Goal: Task Accomplishment & Management: Use online tool/utility

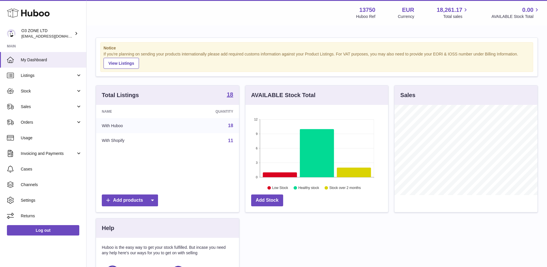
scroll to position [90, 143]
click at [33, 101] on link "Sales" at bounding box center [43, 107] width 86 height 16
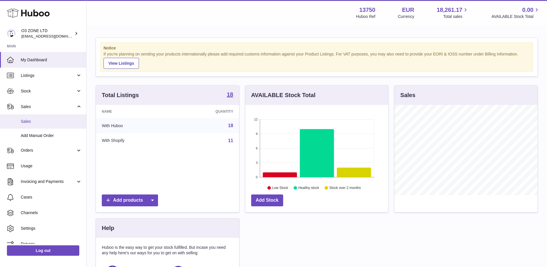
click at [47, 120] on span "Sales" at bounding box center [51, 121] width 61 height 5
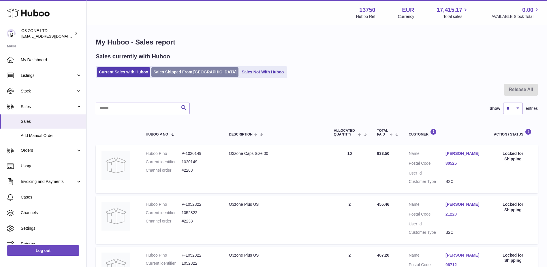
click at [167, 74] on link "Sales Shipped From [GEOGRAPHIC_DATA]" at bounding box center [194, 72] width 87 height 10
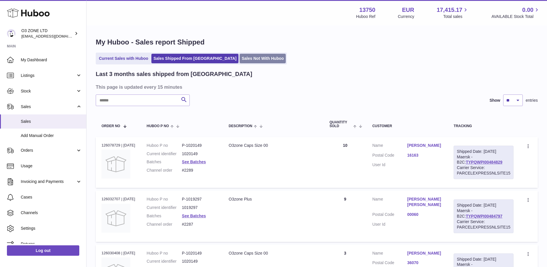
click at [240, 59] on link "Sales Not With Huboo" at bounding box center [263, 59] width 46 height 10
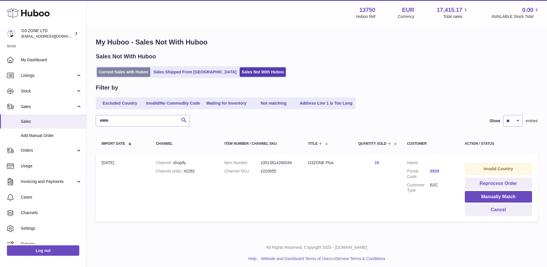
click at [131, 70] on link "Current Sales with Huboo" at bounding box center [123, 72] width 53 height 10
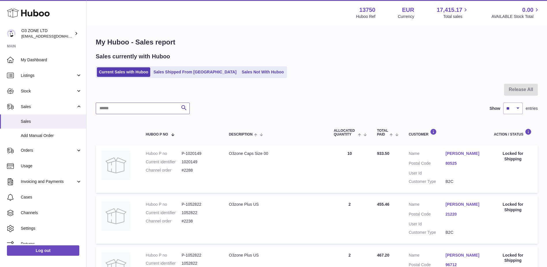
click at [158, 108] on input "text" at bounding box center [143, 108] width 94 height 12
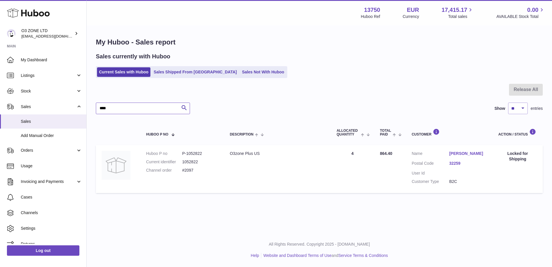
type input "****"
click at [453, 153] on link "Balu Vemburaj" at bounding box center [468, 153] width 38 height 5
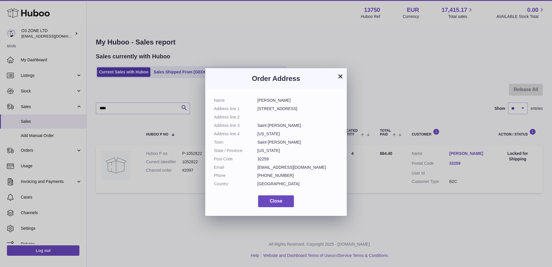
click at [340, 79] on button "×" at bounding box center [340, 76] width 7 height 7
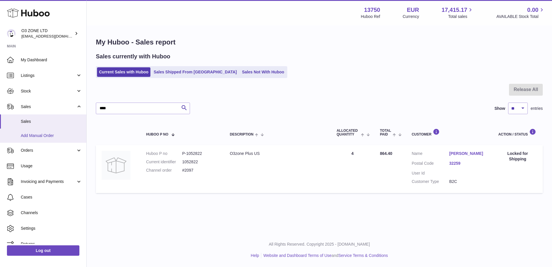
click at [36, 136] on span "Add Manual Order" at bounding box center [51, 135] width 61 height 5
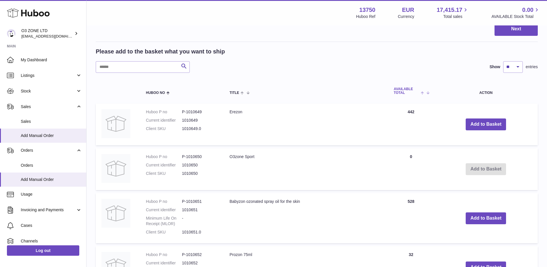
scroll to position [144, 0]
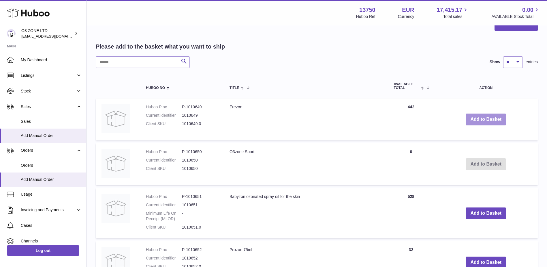
click at [468, 116] on button "Add to Basket" at bounding box center [486, 119] width 40 height 12
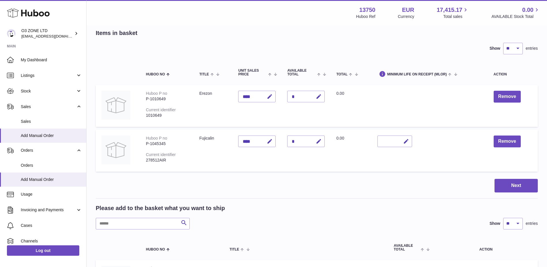
scroll to position [0, 0]
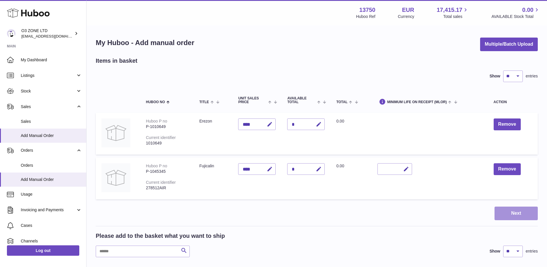
click at [527, 211] on button "Next" at bounding box center [516, 213] width 43 height 14
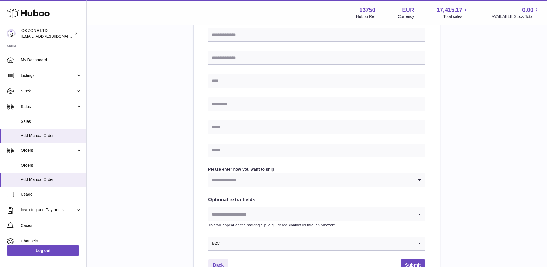
scroll to position [87, 0]
